Goal: Information Seeking & Learning: Learn about a topic

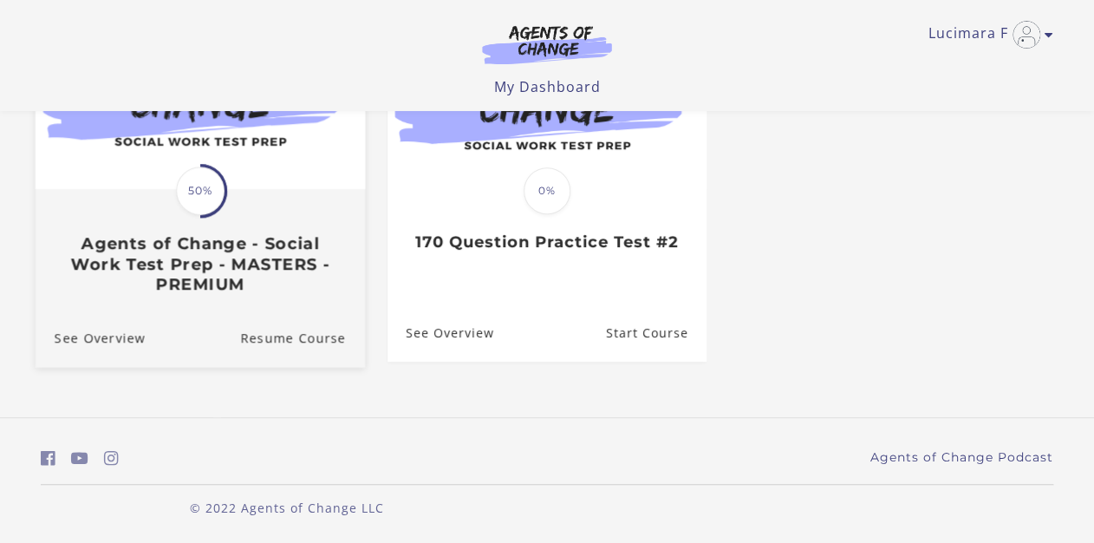
click at [203, 190] on span "50%" at bounding box center [200, 190] width 49 height 49
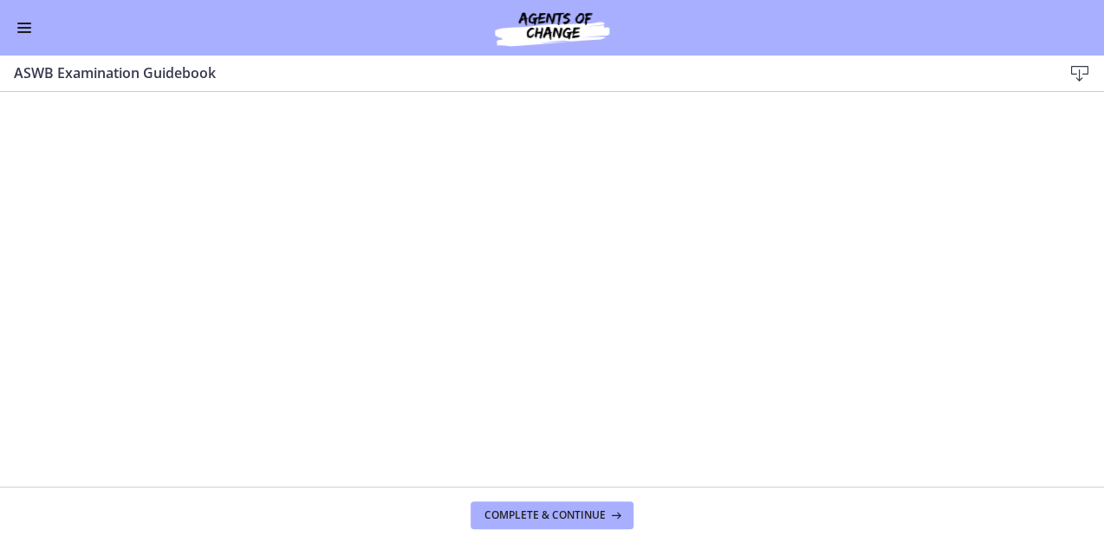
click at [20, 31] on span "Enable menu" at bounding box center [24, 32] width 14 height 2
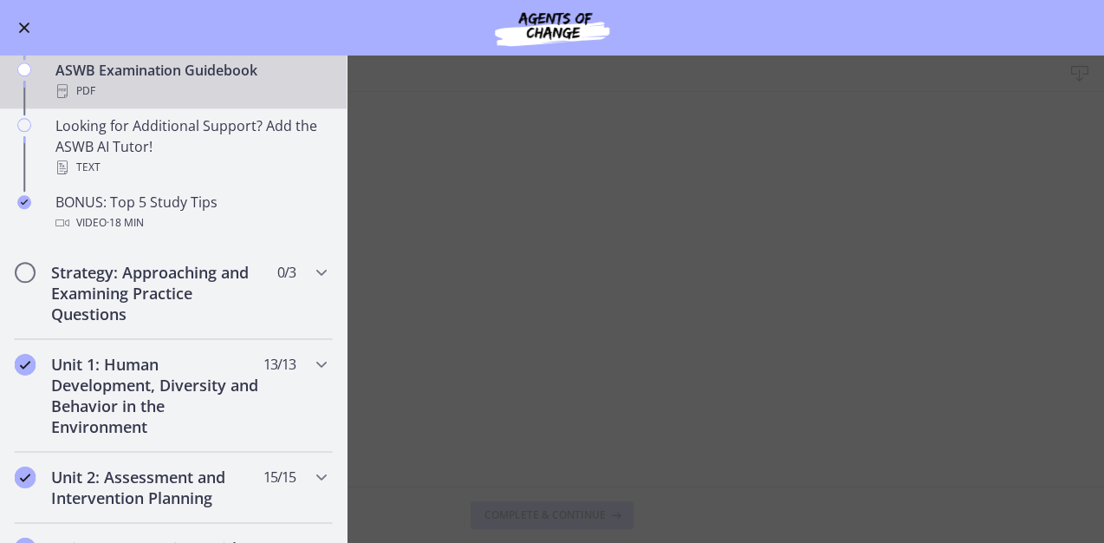
scroll to position [763, 0]
click at [120, 280] on h2 "Strategy: Approaching and Examining Practice Questions" at bounding box center [156, 294] width 211 height 62
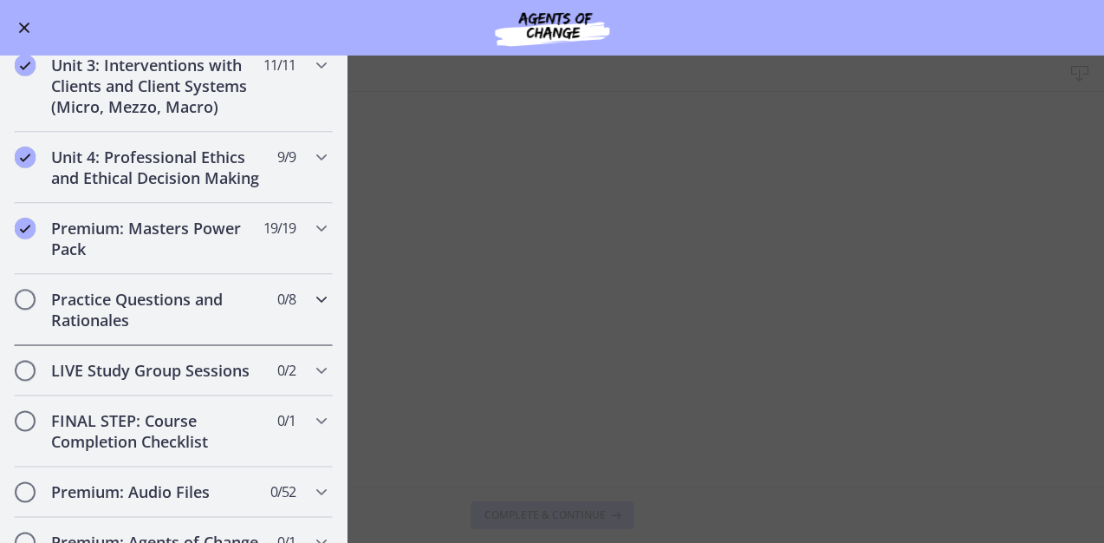
scroll to position [831, 0]
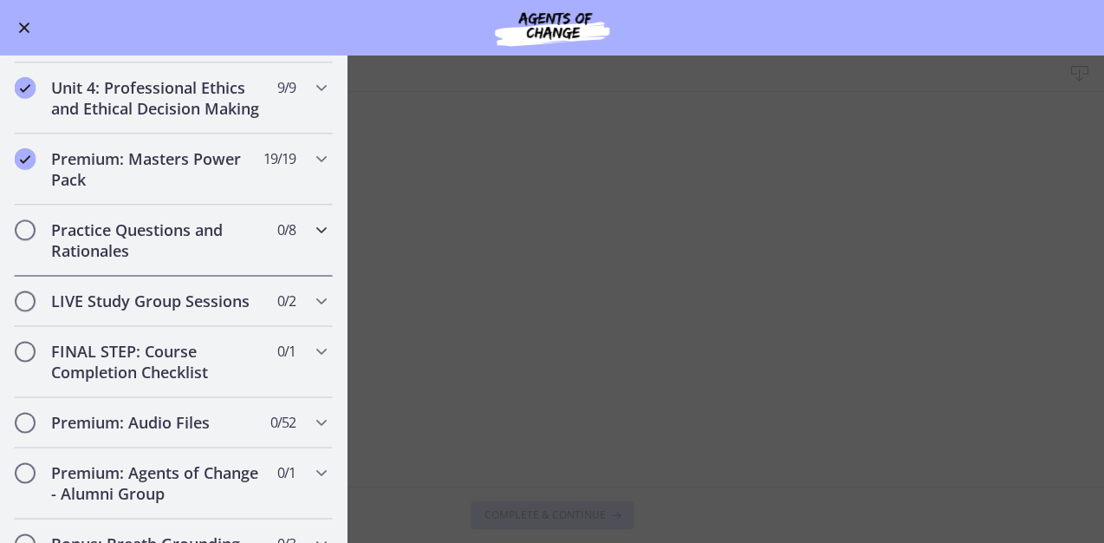
click at [139, 257] on h2 "Practice Questions and Rationales" at bounding box center [156, 240] width 211 height 42
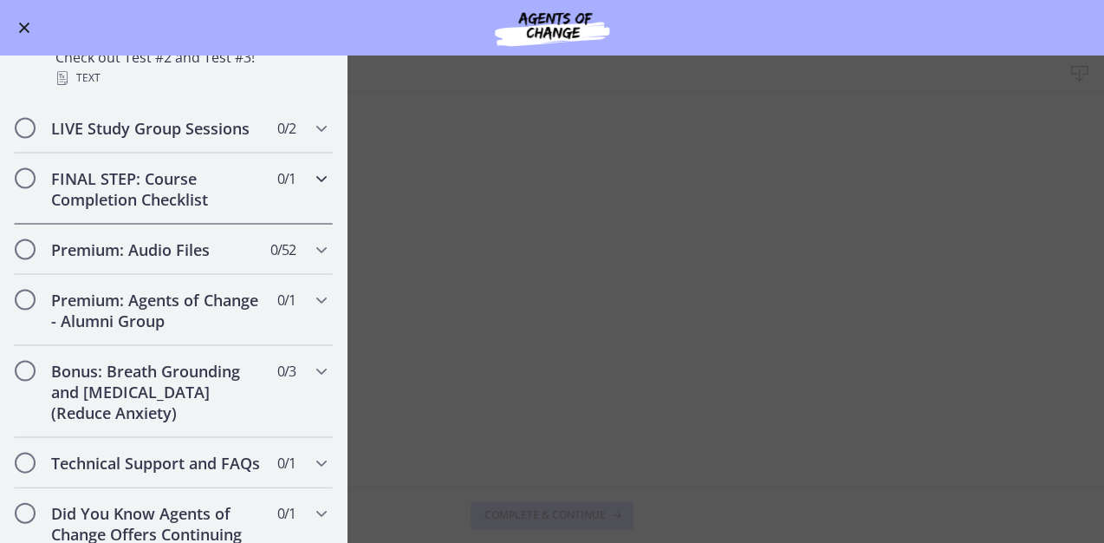
scroll to position [1396, 0]
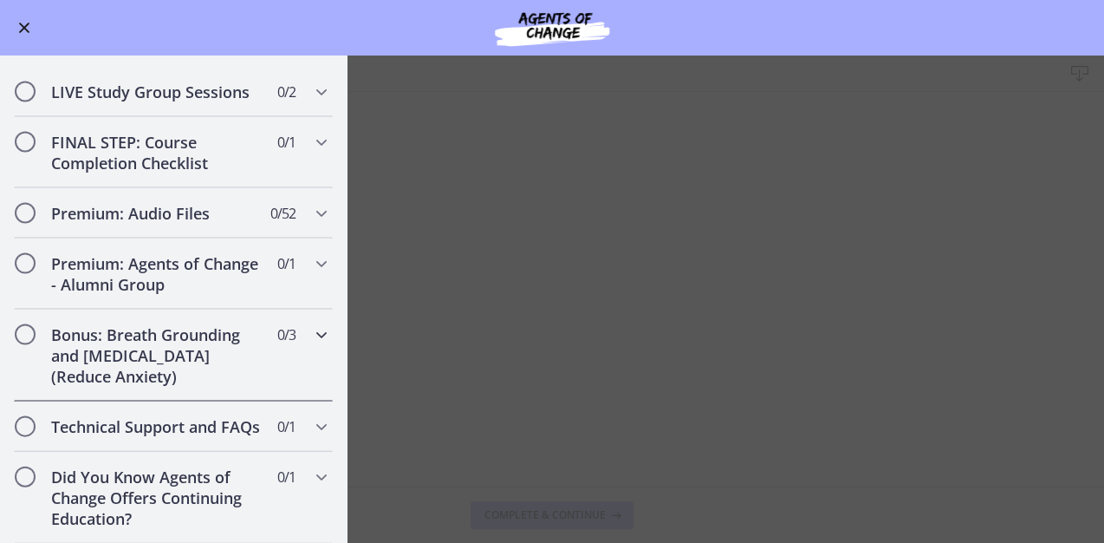
click at [140, 340] on h2 "Bonus: Breath Grounding and [MEDICAL_DATA] (Reduce Anxiety)" at bounding box center [156, 354] width 211 height 62
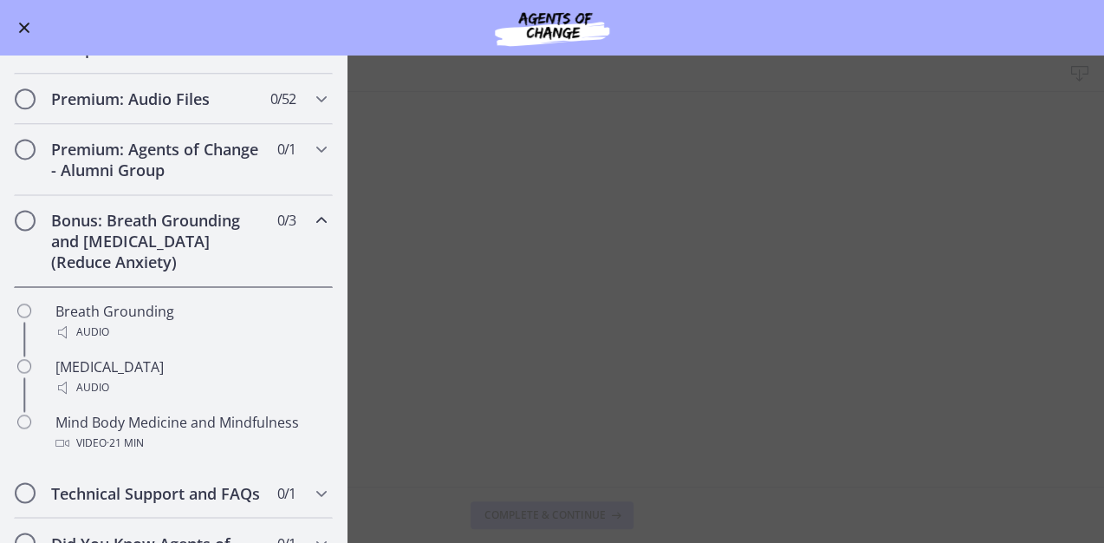
scroll to position [1014, 0]
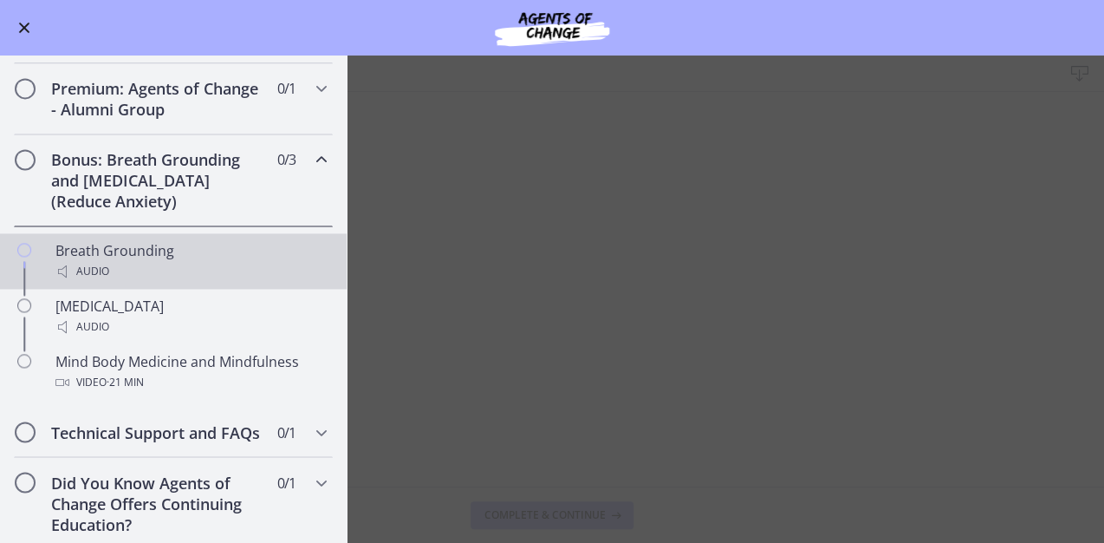
click at [148, 282] on div "Audio" at bounding box center [190, 271] width 270 height 21
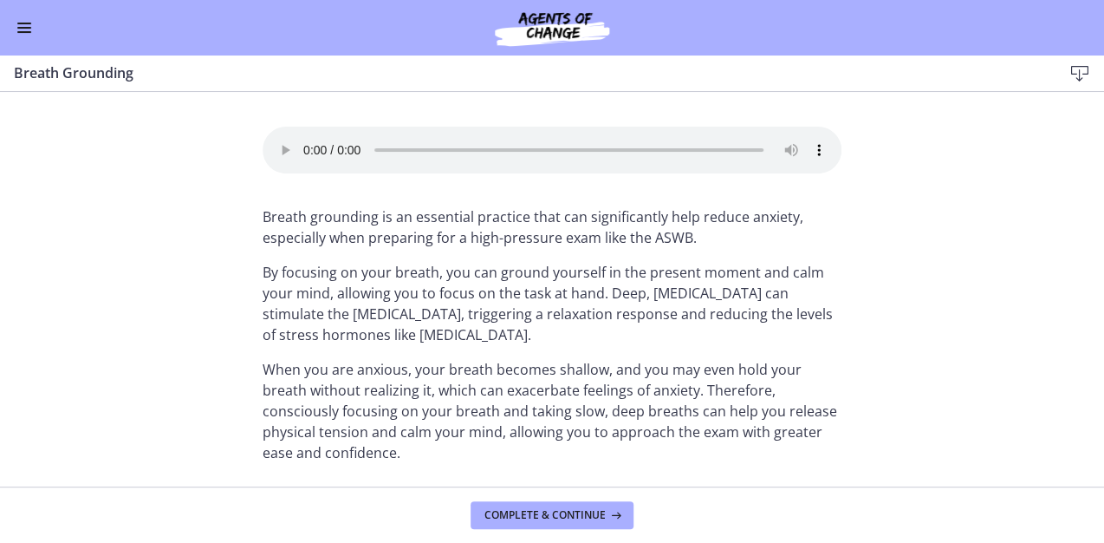
click at [22, 30] on button "Enable menu" at bounding box center [24, 27] width 21 height 21
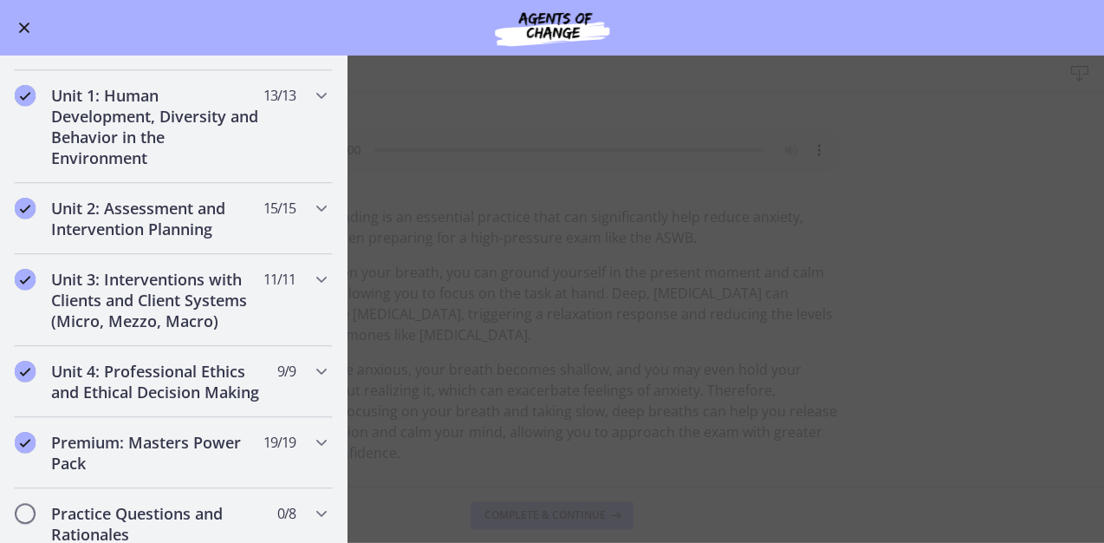
scroll to position [693, 0]
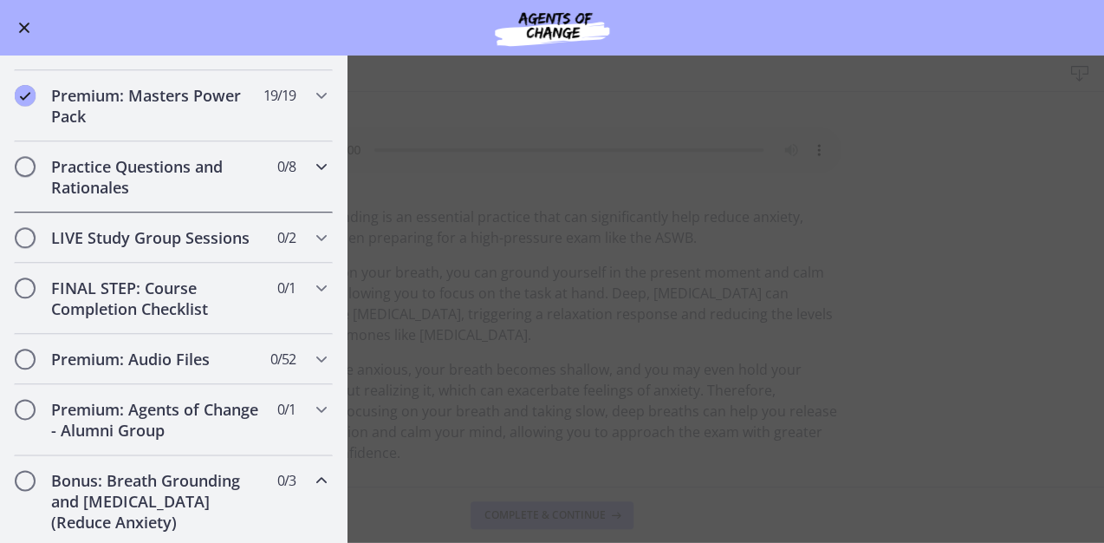
click at [136, 185] on h2 "Practice Questions and Rationales" at bounding box center [156, 177] width 211 height 42
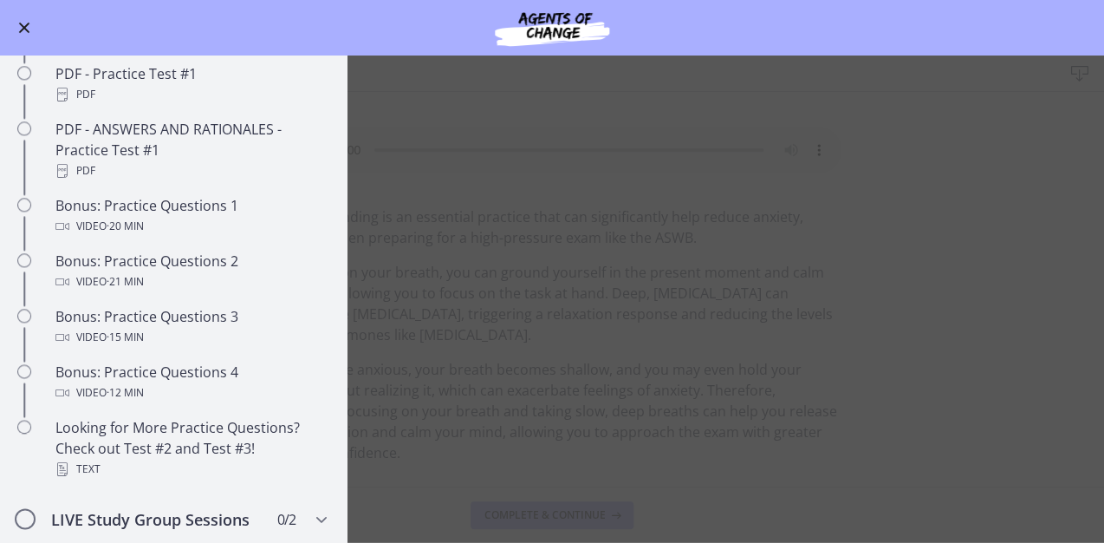
scroll to position [1109, 0]
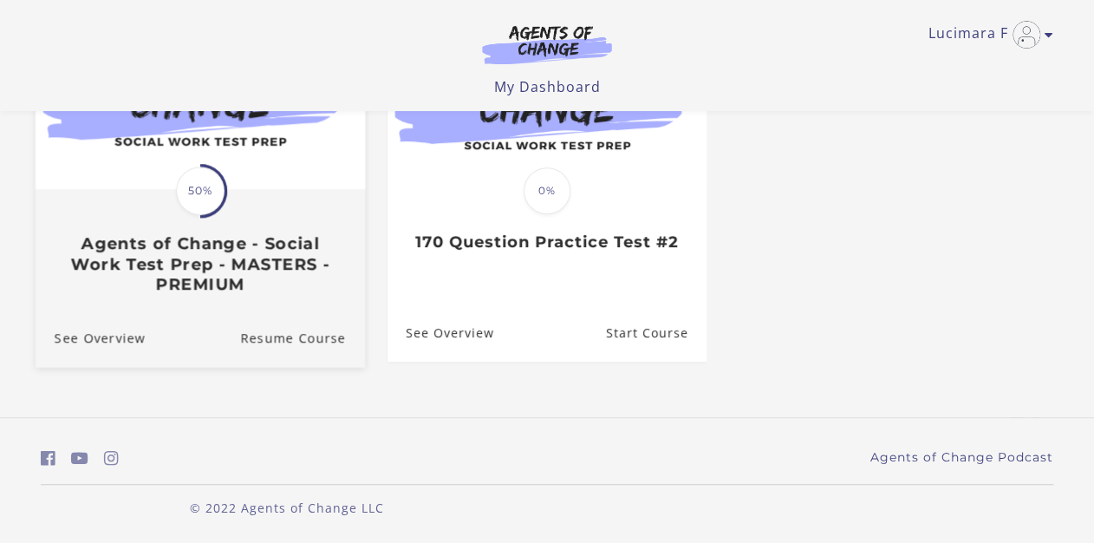
click at [269, 186] on img at bounding box center [200, 101] width 329 height 178
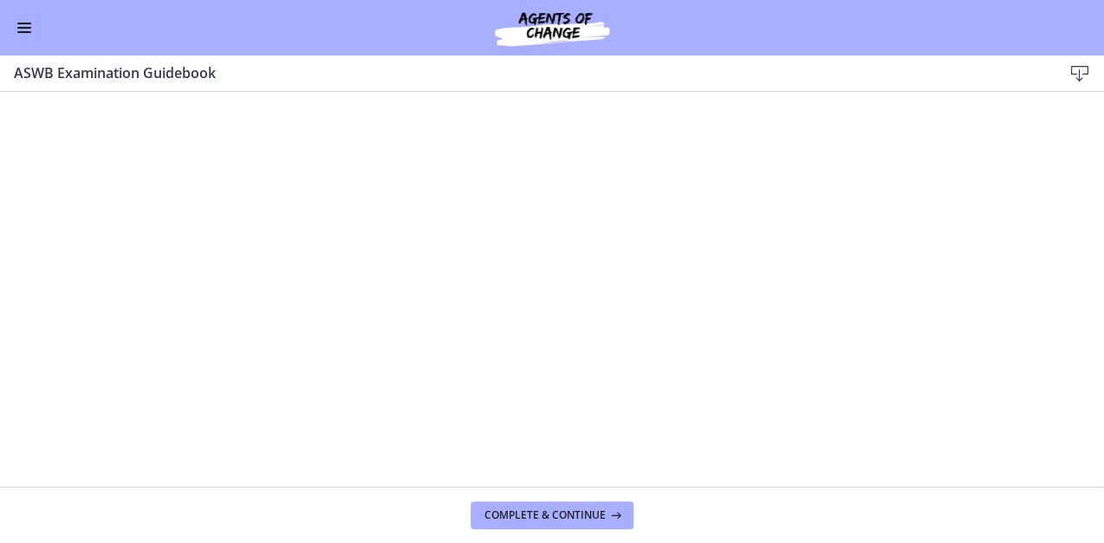
click at [24, 35] on button "Enable menu" at bounding box center [24, 27] width 21 height 21
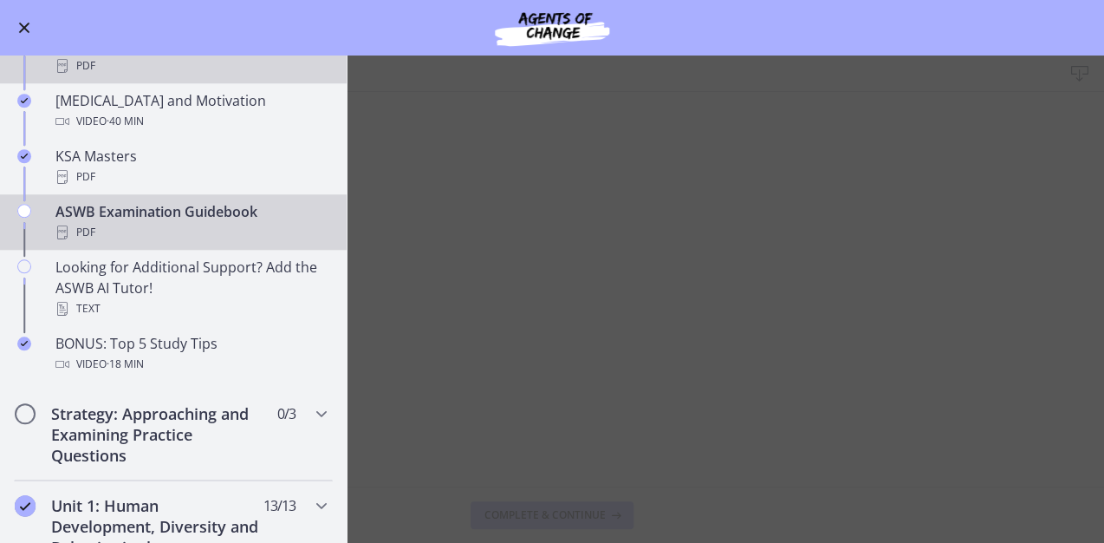
scroll to position [693, 0]
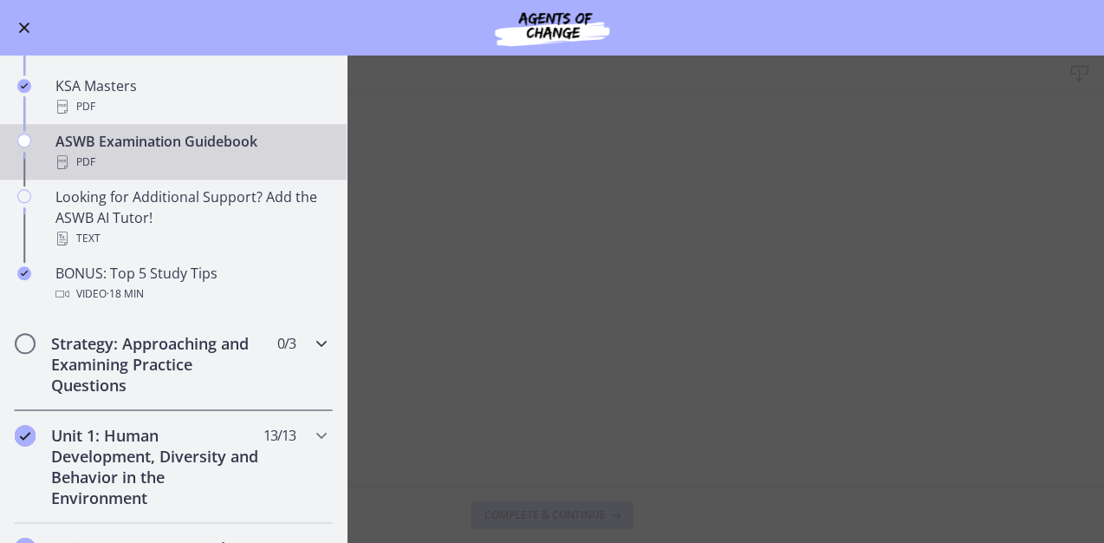
click at [169, 364] on h2 "Strategy: Approaching and Examining Practice Questions" at bounding box center [156, 364] width 211 height 62
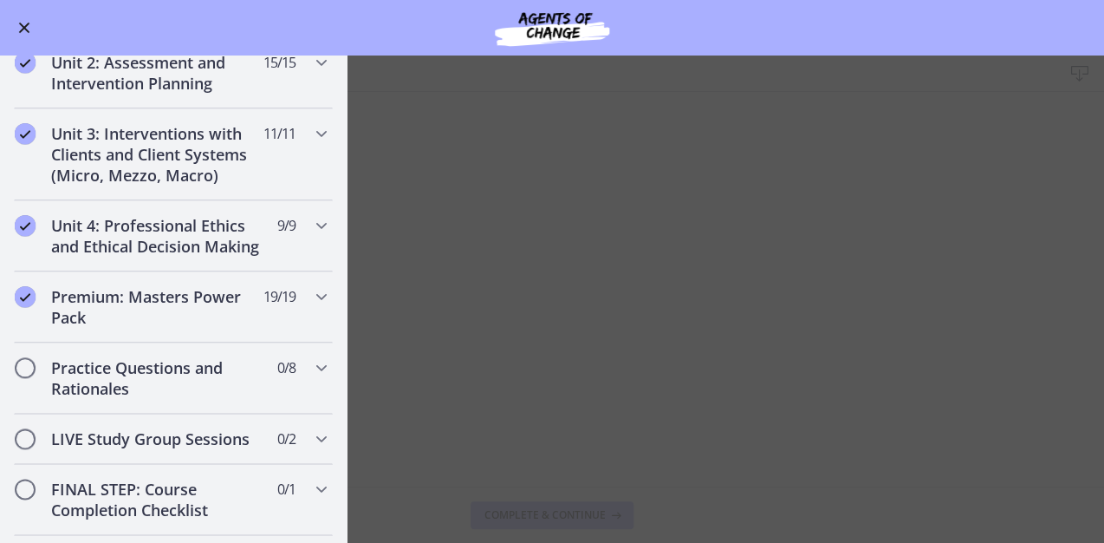
scroll to position [689, 0]
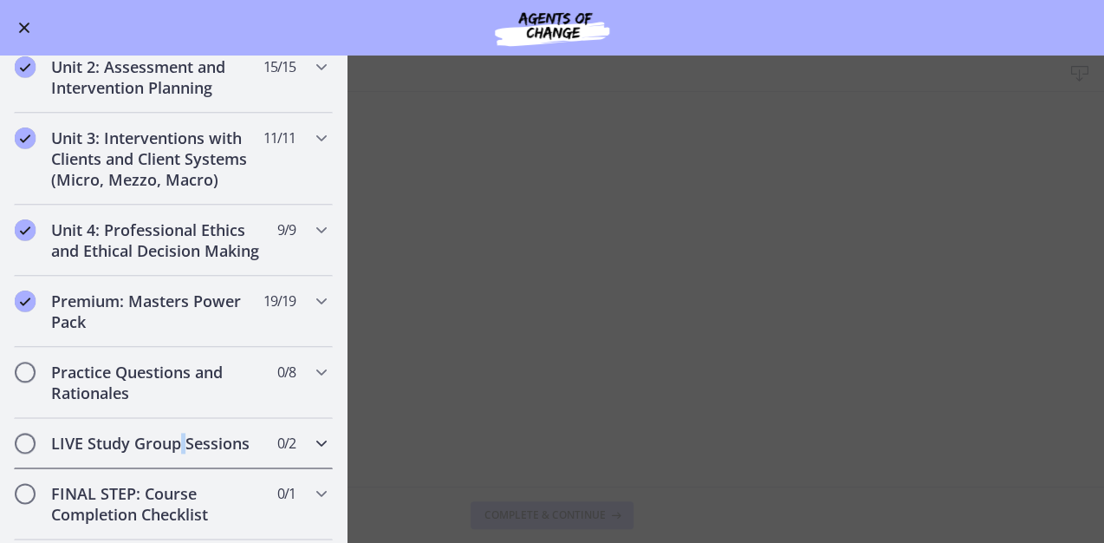
click at [183, 453] on h2 "LIVE Study Group Sessions" at bounding box center [156, 443] width 211 height 21
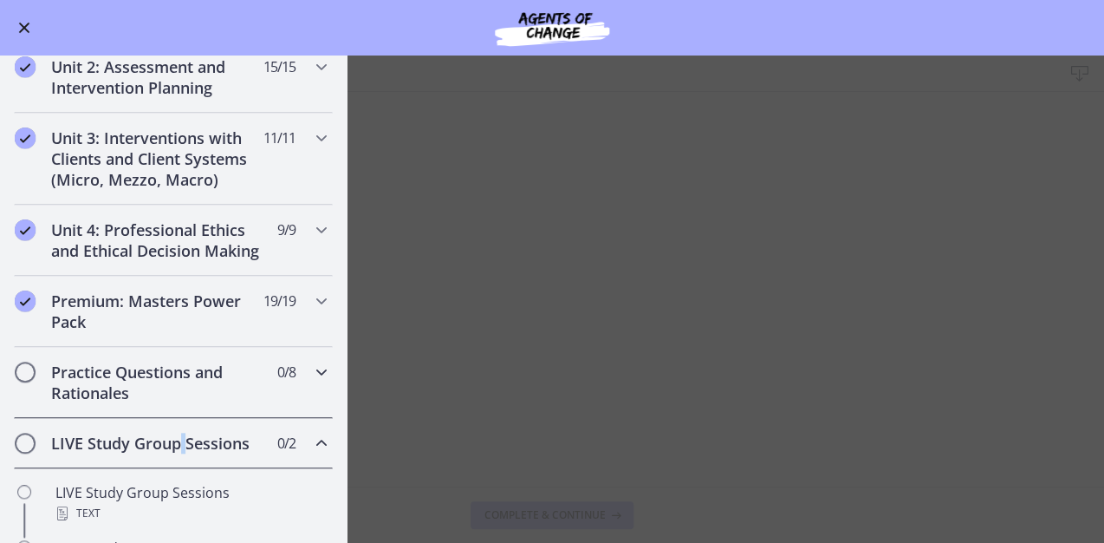
scroll to position [835, 0]
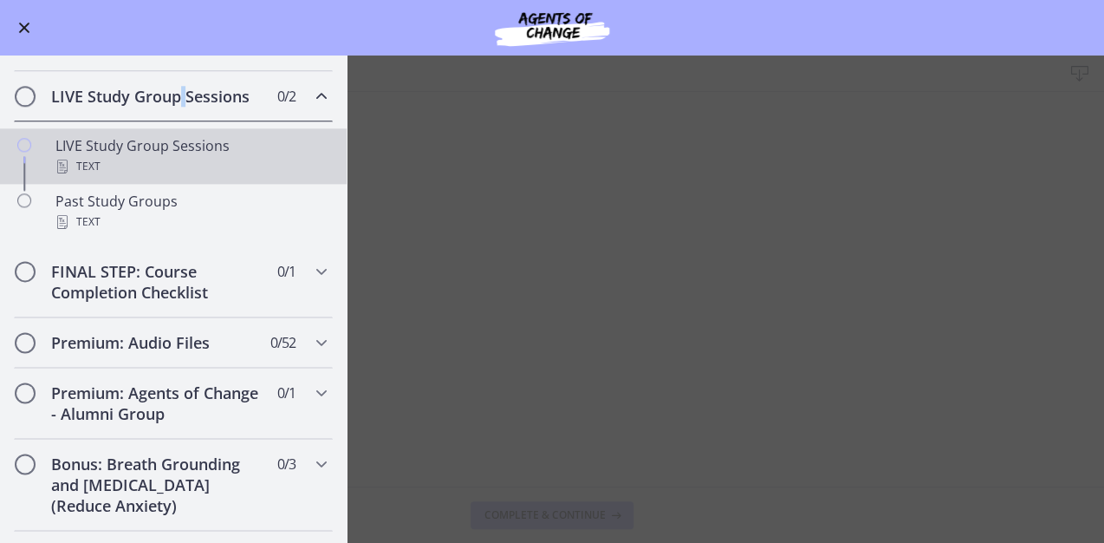
click at [132, 170] on div "LIVE Study Group Sessions Text" at bounding box center [190, 156] width 270 height 42
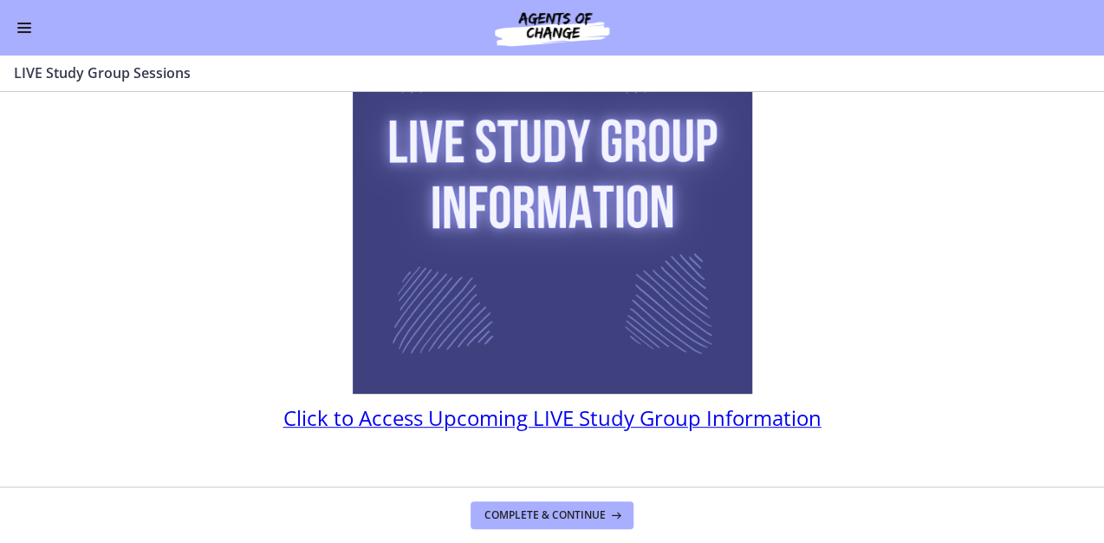
scroll to position [208, 0]
click at [28, 28] on span "Enable menu" at bounding box center [24, 28] width 14 height 2
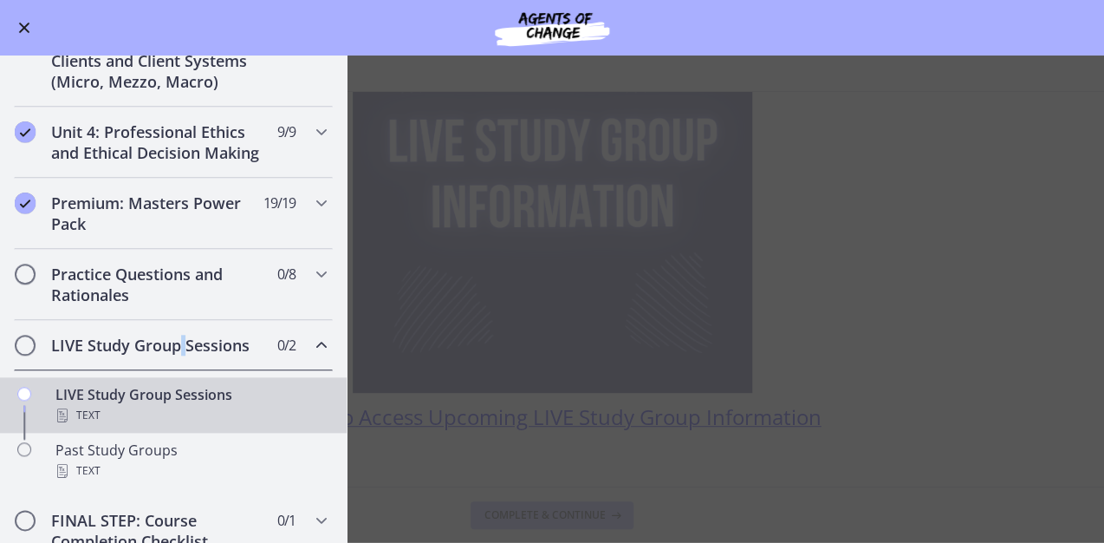
scroll to position [584, 0]
click at [88, 301] on h2 "Practice Questions and Rationales" at bounding box center [156, 286] width 211 height 42
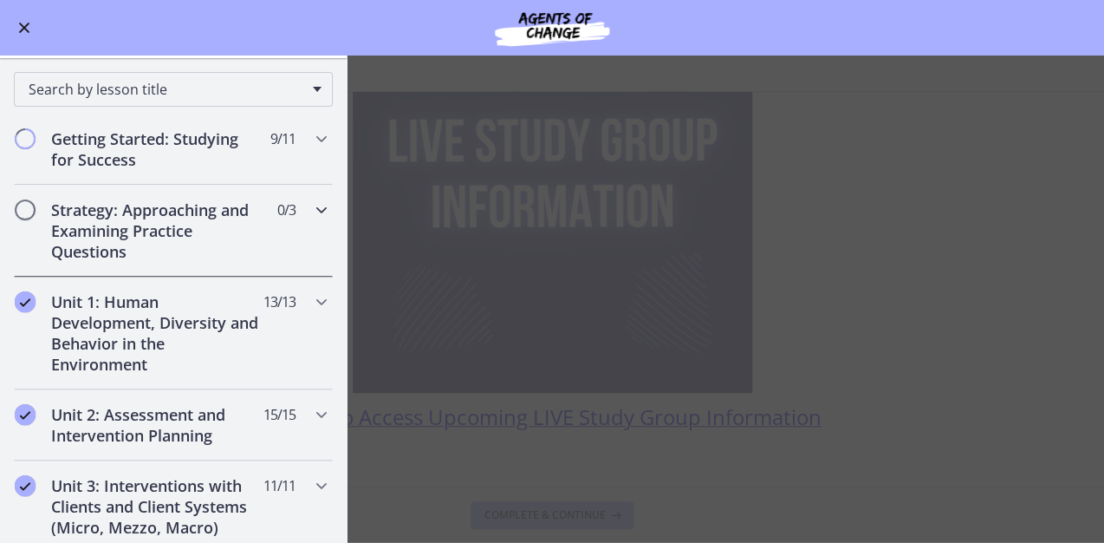
scroll to position [277, 0]
